Goal: Use online tool/utility

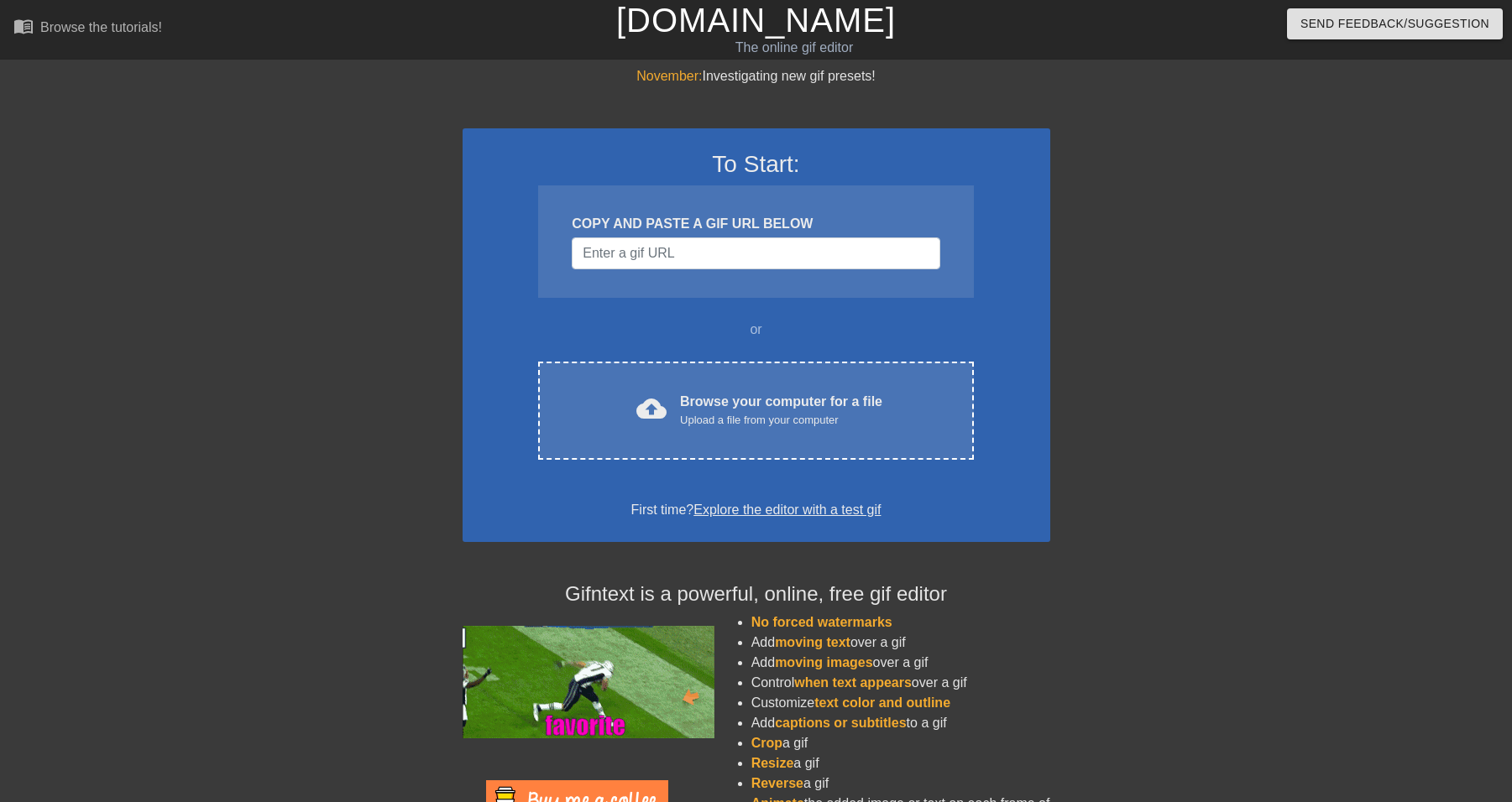
click at [702, 230] on div "COPY AND PASTE A GIF URL BELOW" at bounding box center [755, 224] width 368 height 20
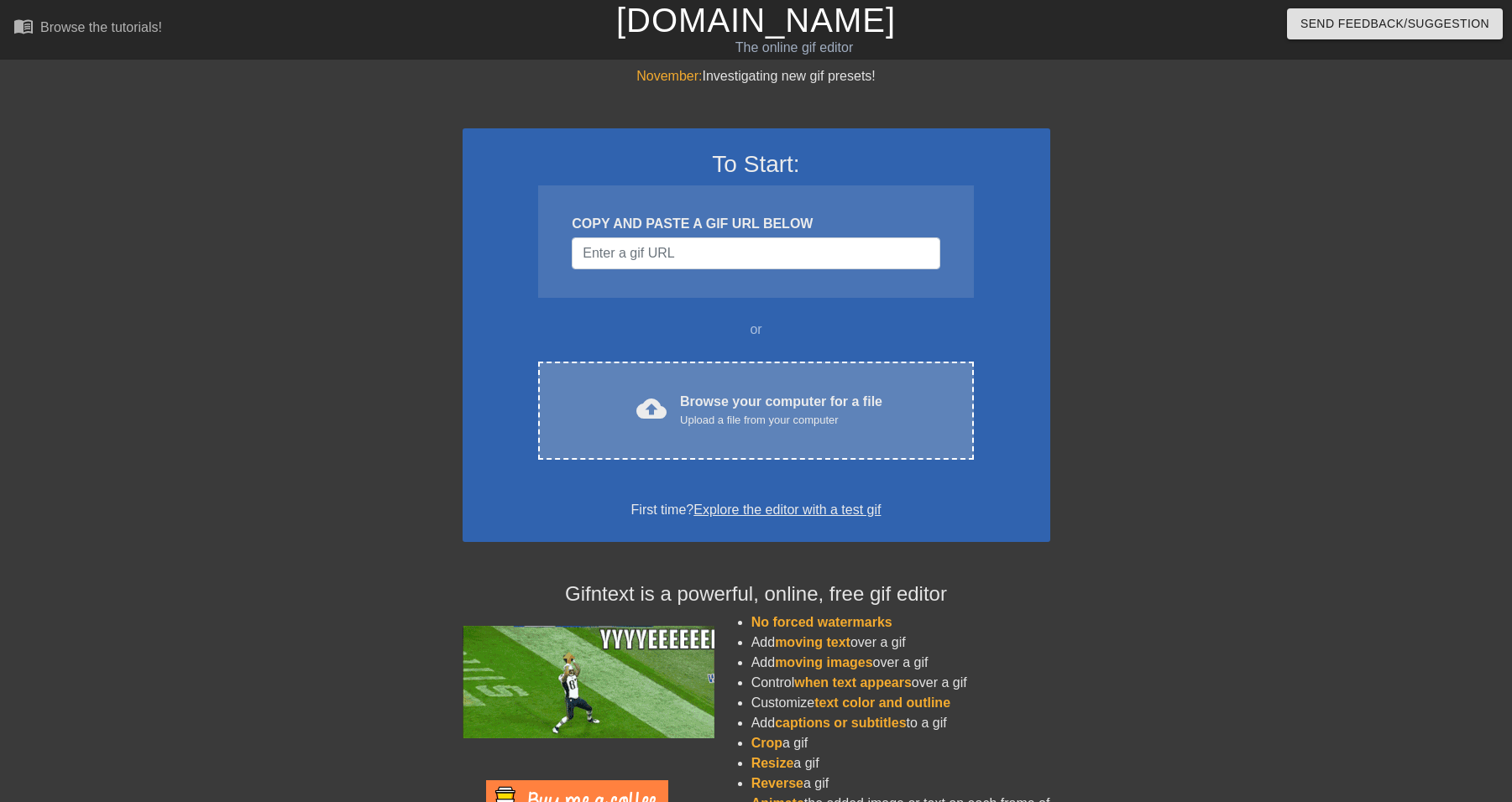
click at [654, 375] on div "cloud_upload Browse your computer for a file Upload a file from your computer C…" at bounding box center [755, 410] width 435 height 98
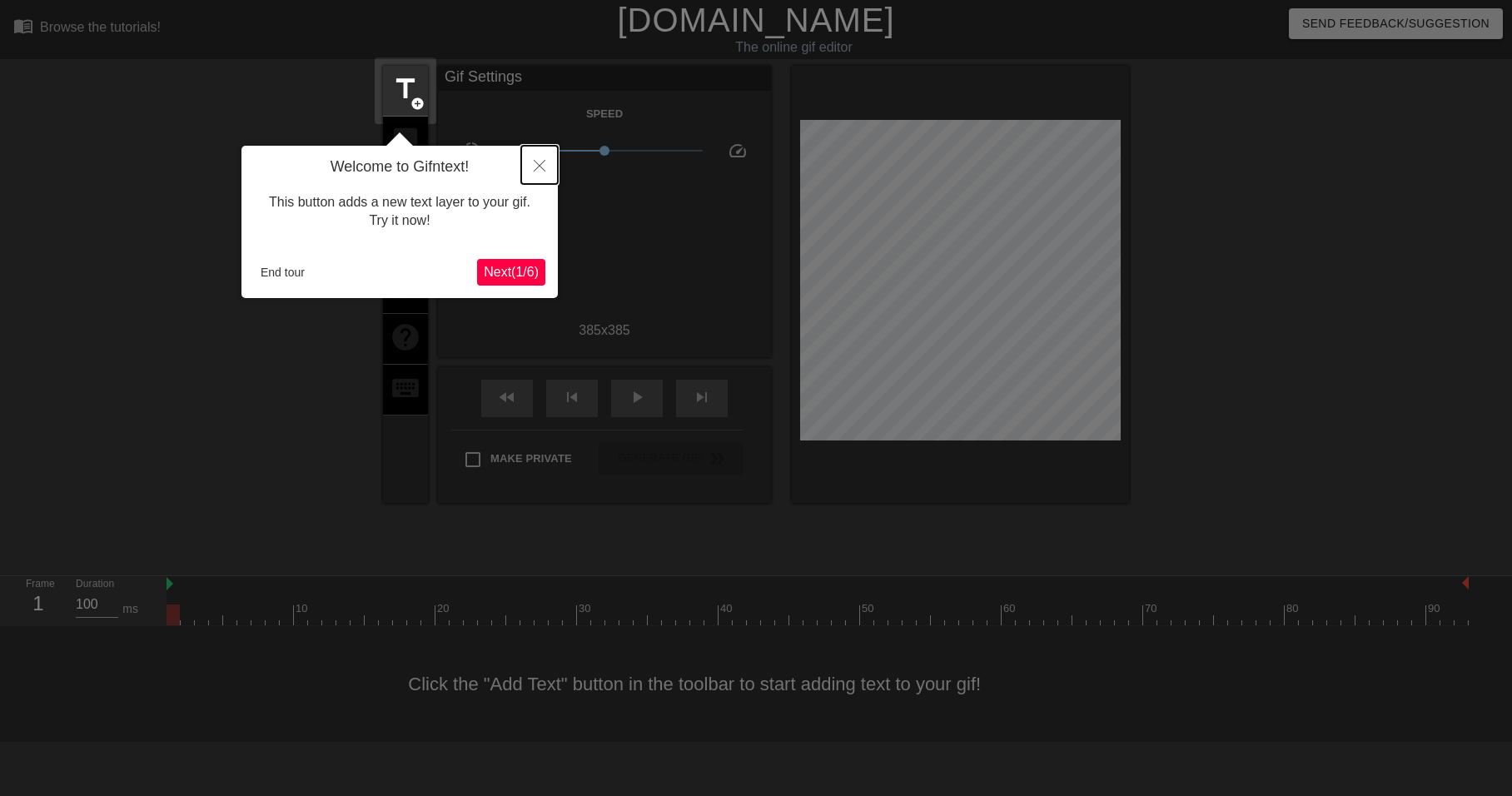
click at [536, 174] on button "Close" at bounding box center [539, 165] width 36 height 38
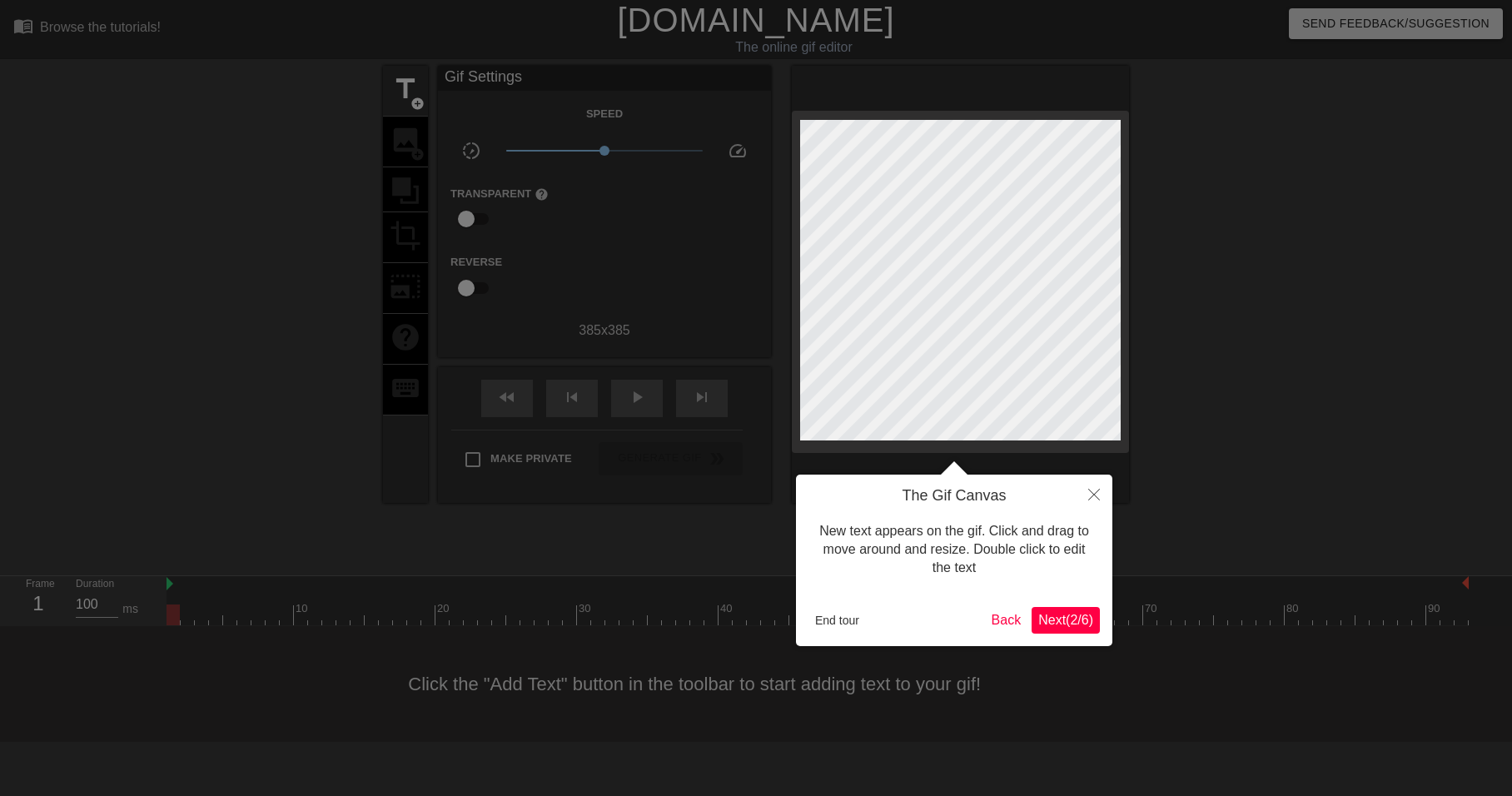
click at [1067, 622] on span "Next ( 2 / 6 )" at bounding box center [1066, 620] width 55 height 14
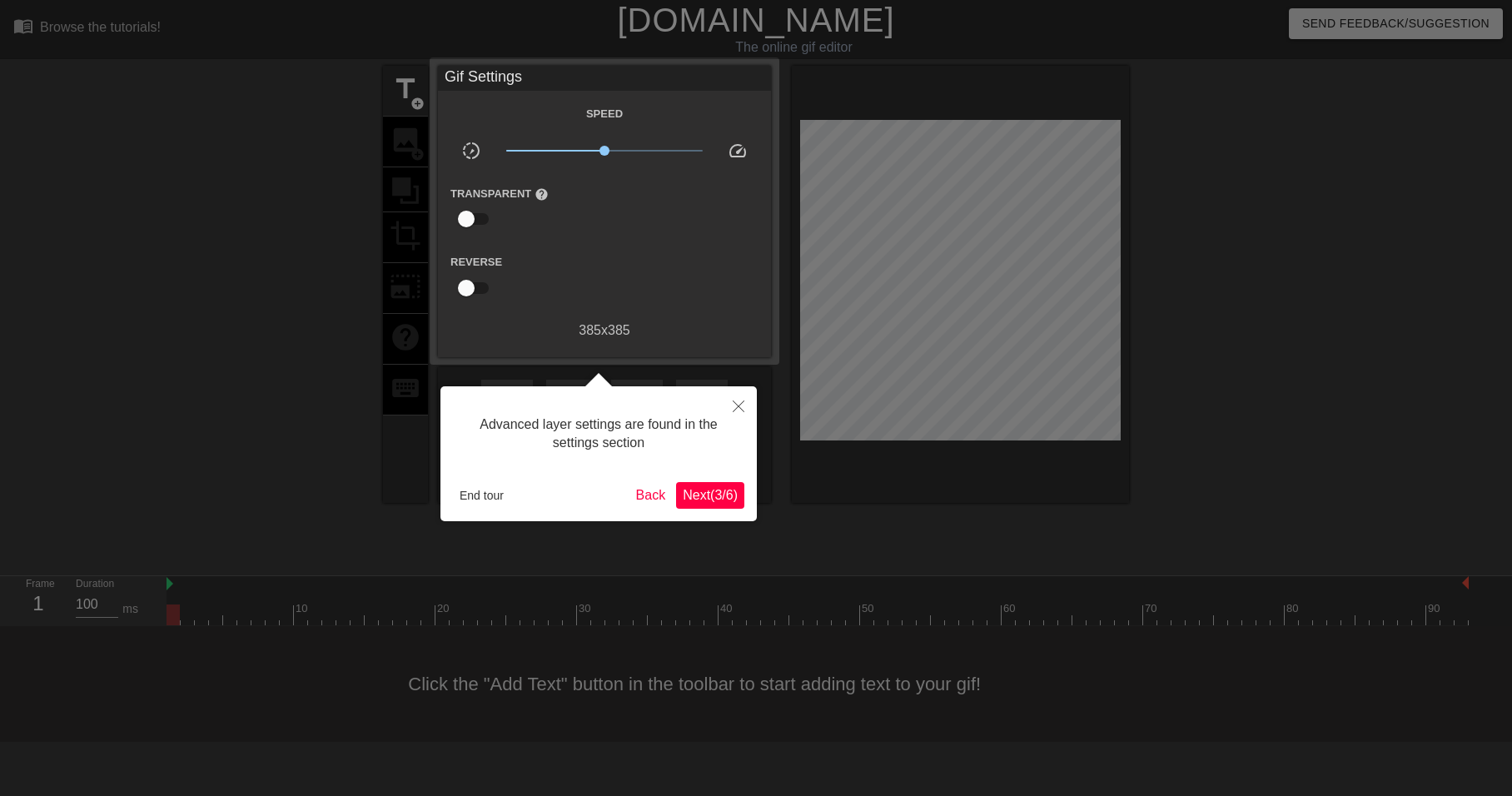
click at [712, 504] on button "Next ( 3 / 6 )" at bounding box center [711, 495] width 69 height 26
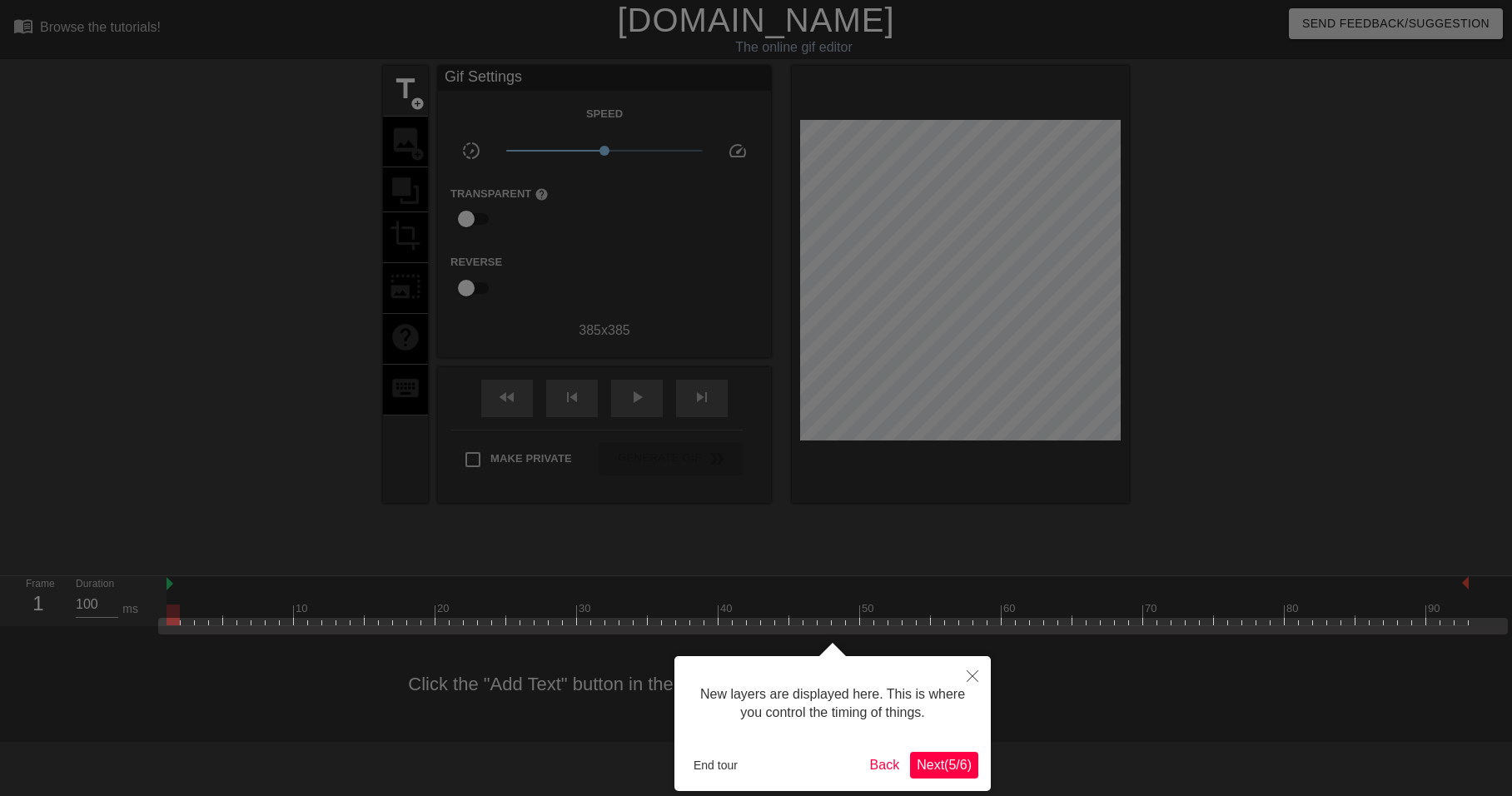
scroll to position [14, 0]
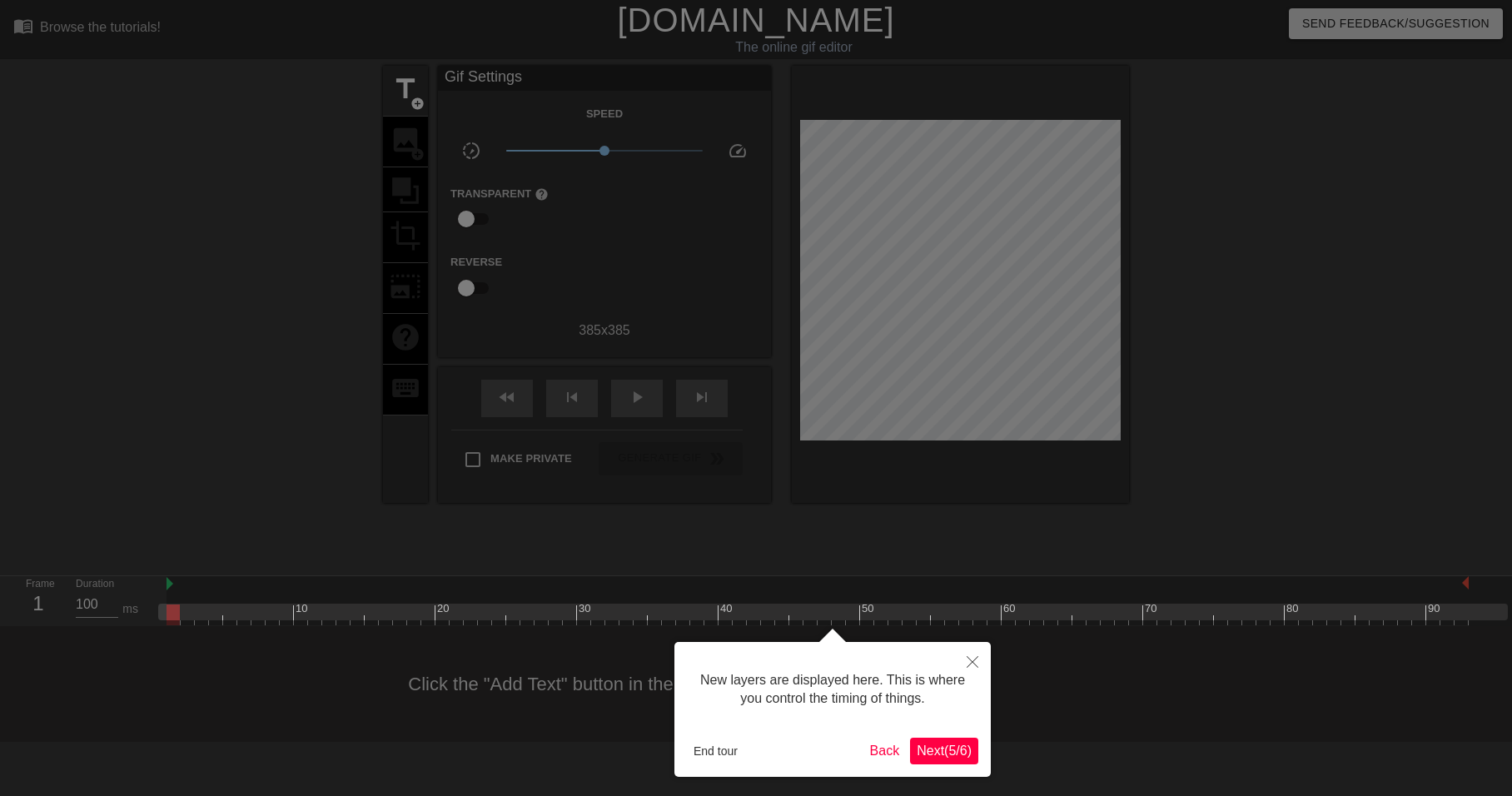
click at [947, 747] on span "Next ( 5 / 6 )" at bounding box center [944, 750] width 55 height 14
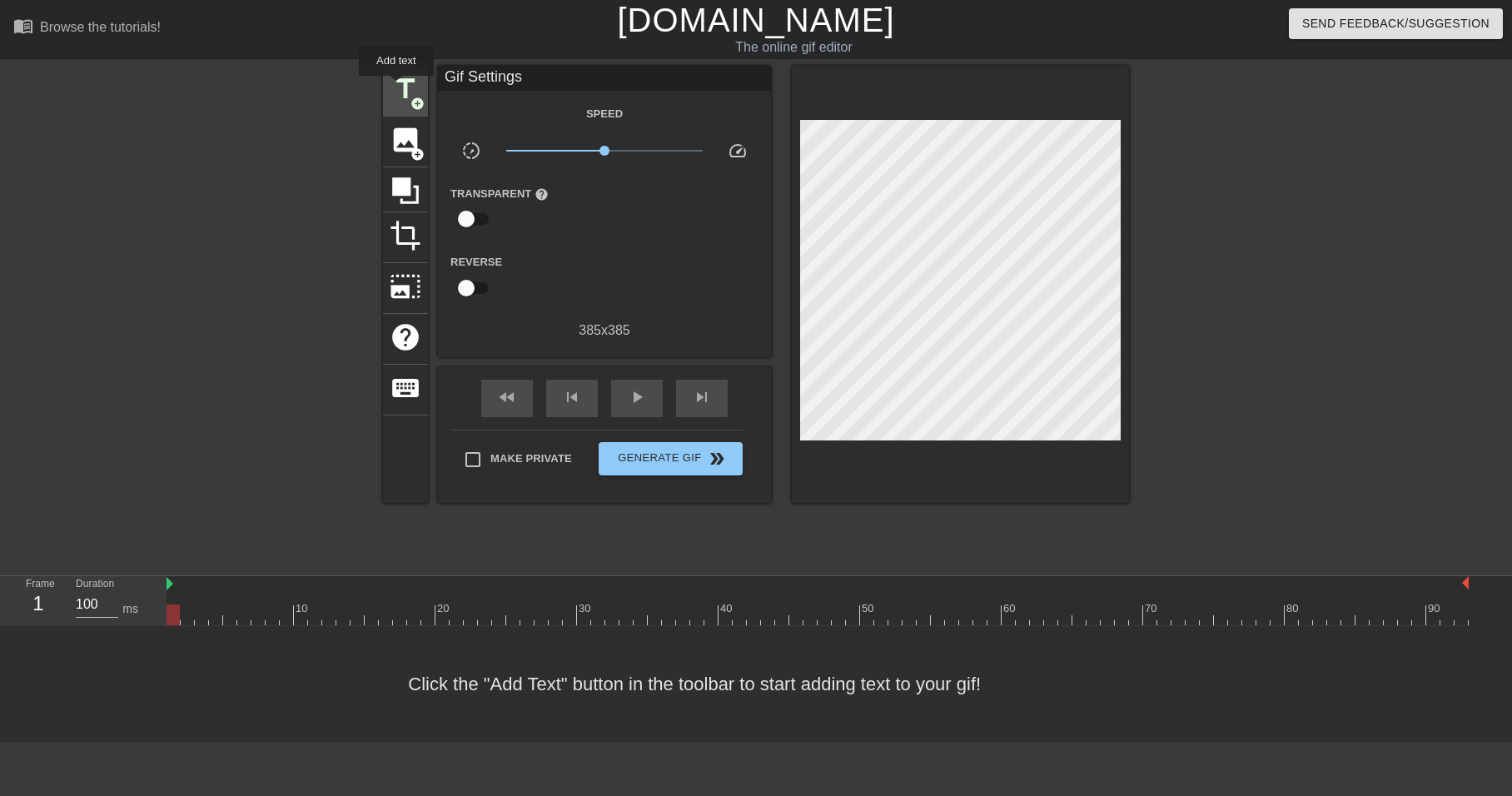
click at [396, 87] on span "title" at bounding box center [405, 89] width 31 height 31
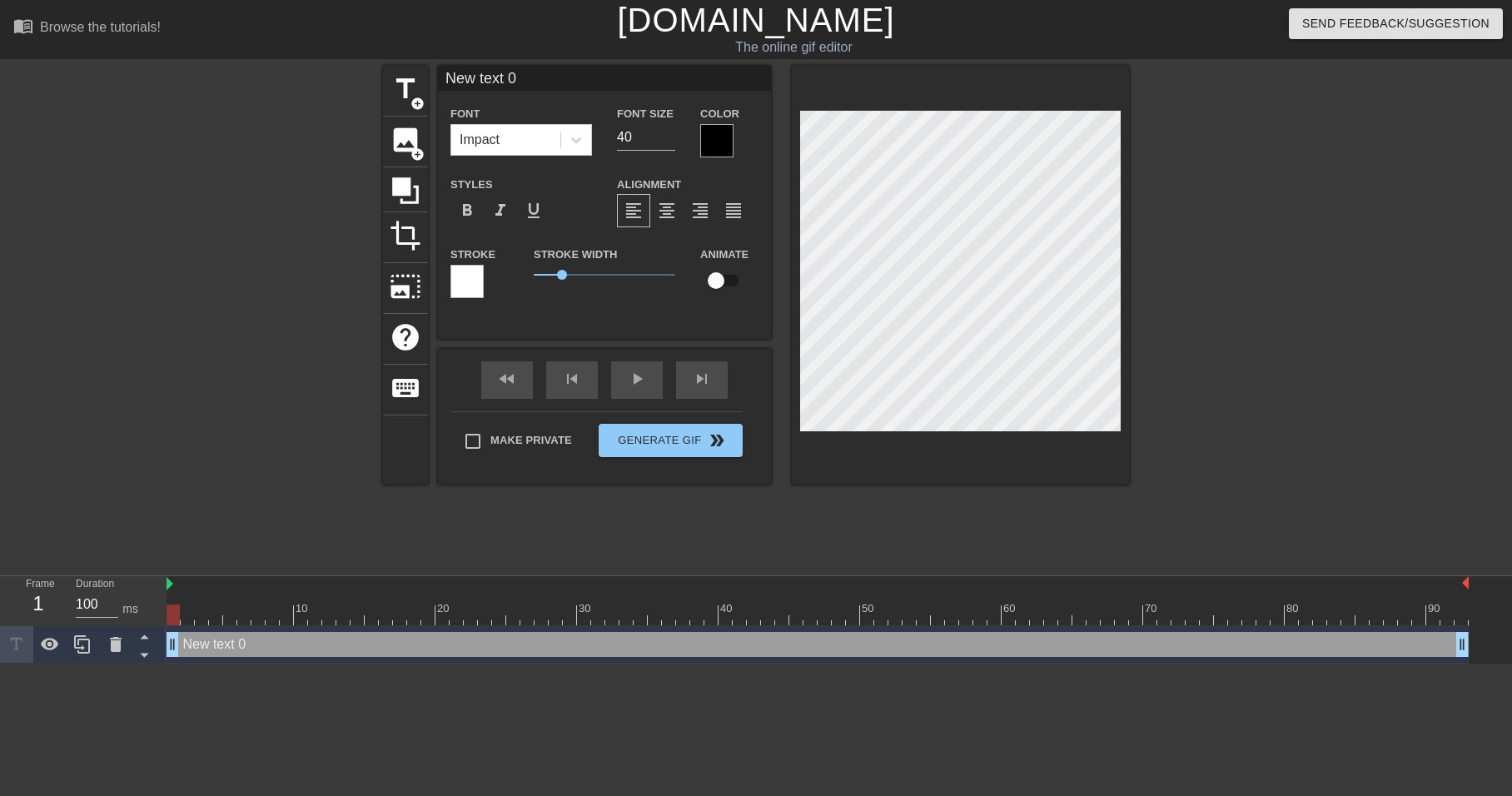
scroll to position [3, 4]
paste textarea "[PERSON_NAME] pls shutdown pluhnet stream"
type input "[PERSON_NAME] pls shutdown pluhnet stream"
type textarea "[PERSON_NAME] pls shutdown pluhnet stream"
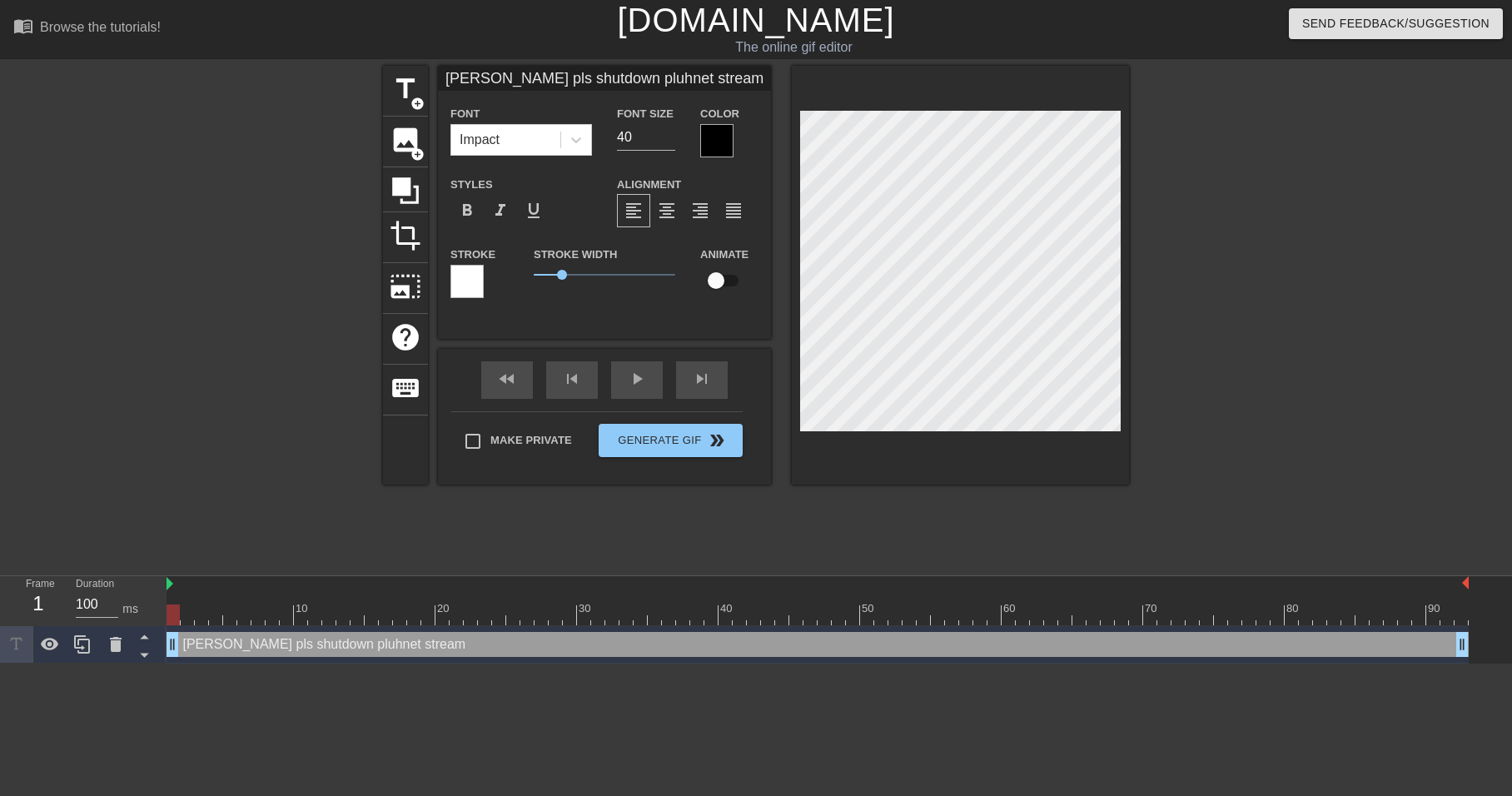
click at [1189, 201] on div "title add_circle image add_circle crop photo_size_select_large help keyboard [P…" at bounding box center [756, 316] width 1512 height 500
click at [796, 197] on div at bounding box center [961, 274] width 337 height 419
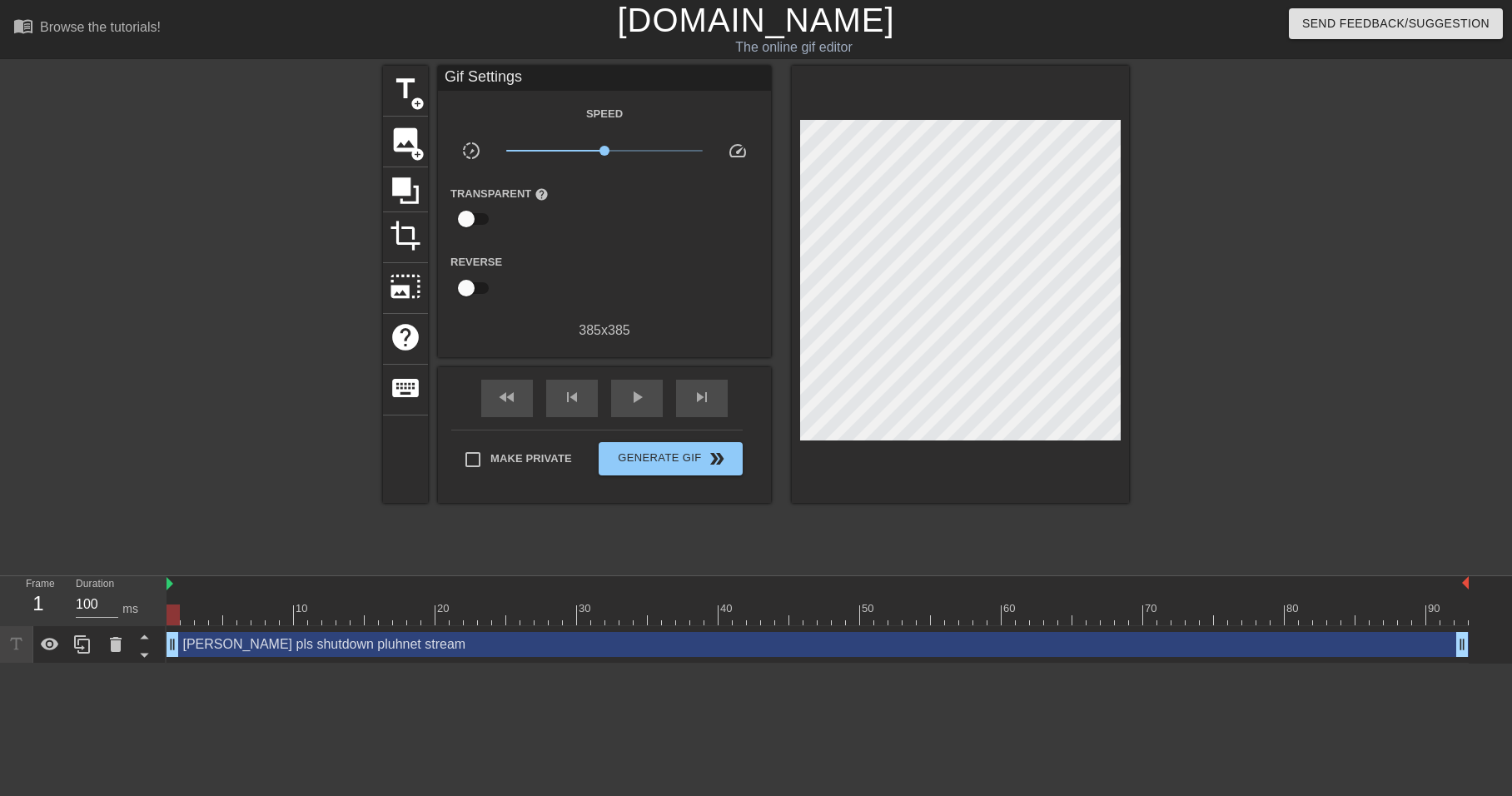
click at [1232, 228] on div at bounding box center [1274, 316] width 250 height 500
